Goal: Information Seeking & Learning: Learn about a topic

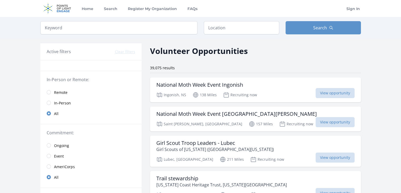
click at [331, 96] on span "View opportunity" at bounding box center [335, 93] width 39 height 10
click at [63, 92] on span "Remote" at bounding box center [60, 92] width 13 height 5
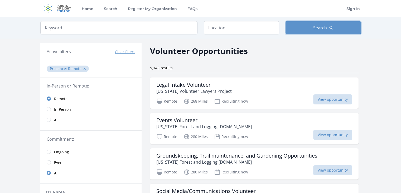
click at [349, 24] on button "Search" at bounding box center [323, 27] width 75 height 13
click at [335, 99] on span "View opportunity" at bounding box center [333, 99] width 39 height 10
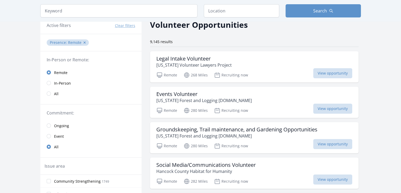
click at [324, 108] on span "View opportunity" at bounding box center [333, 108] width 39 height 10
